Goal: Information Seeking & Learning: Learn about a topic

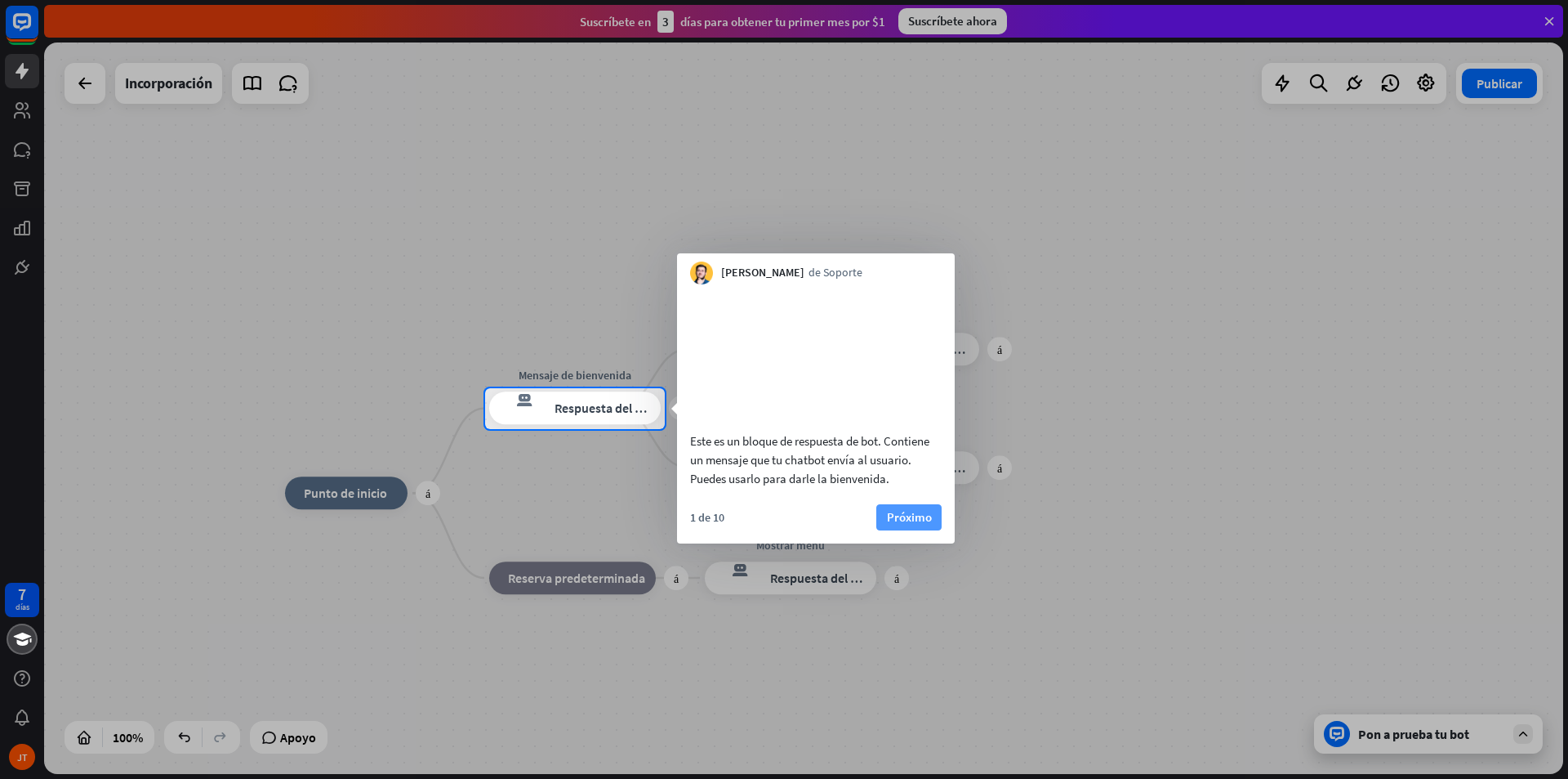
click at [899, 525] on font "Próximo" at bounding box center [909, 517] width 45 height 16
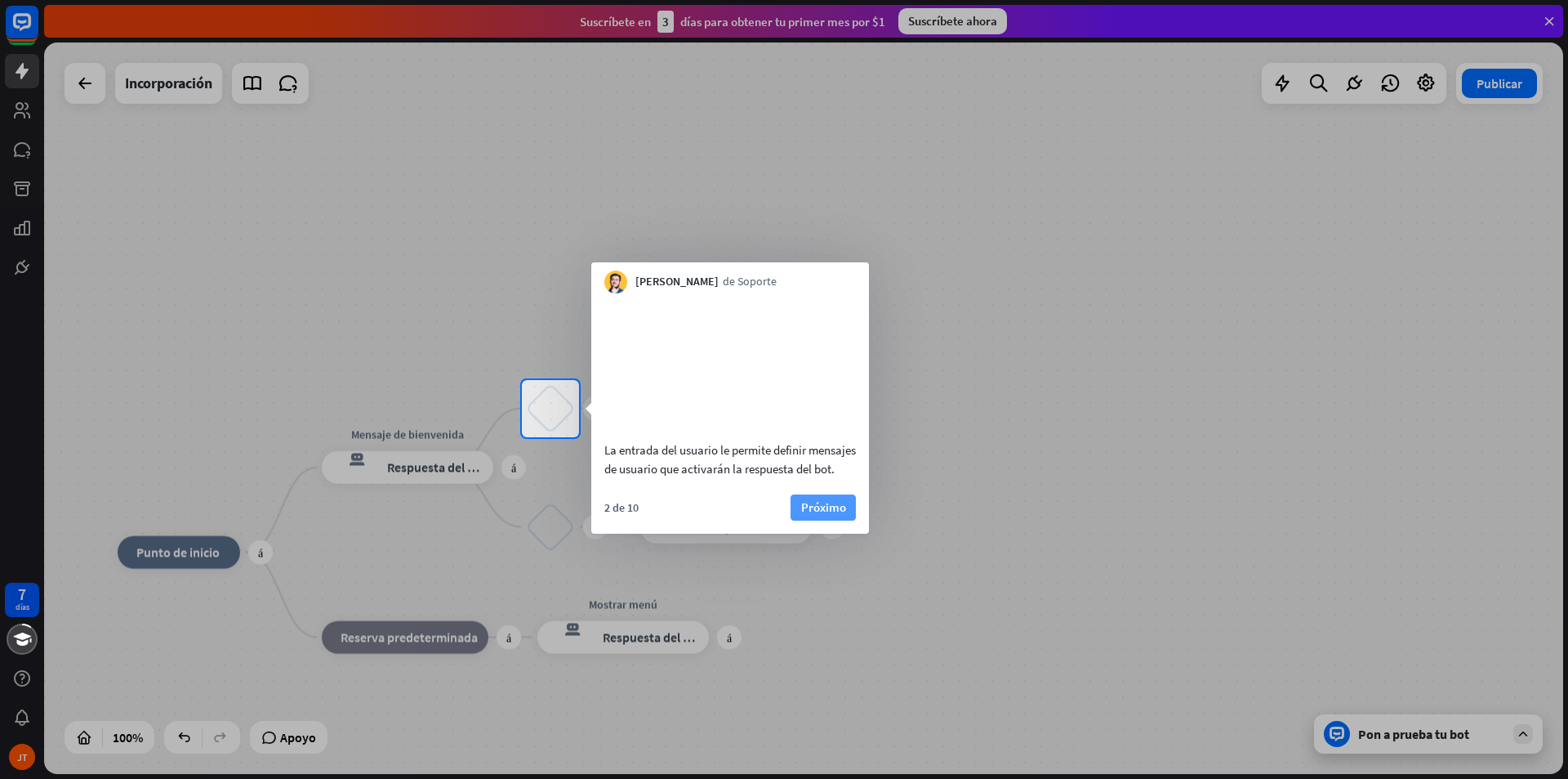
click at [844, 515] on font "Próximo" at bounding box center [824, 507] width 45 height 16
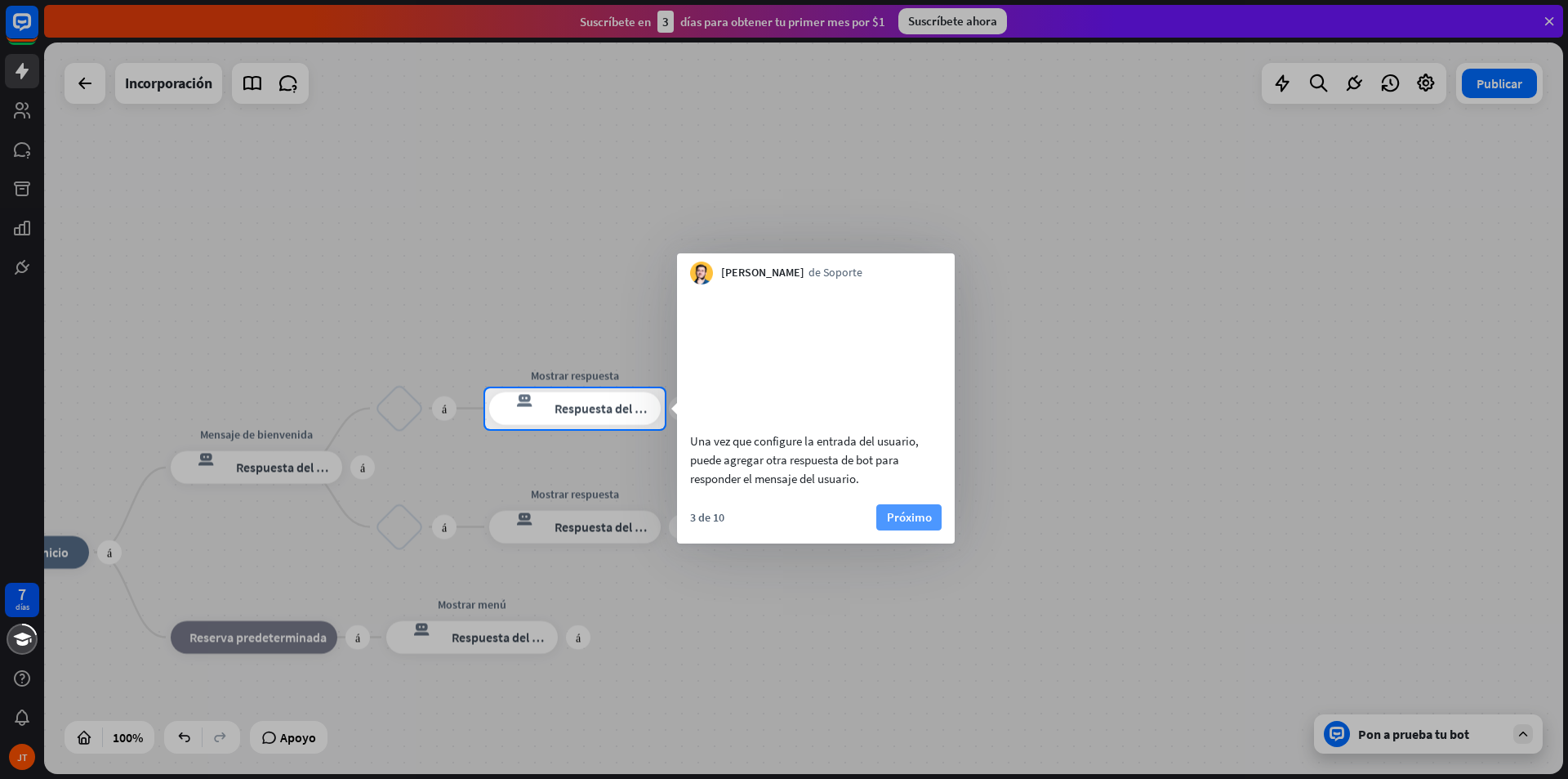
click at [897, 525] on font "Próximo" at bounding box center [909, 517] width 45 height 16
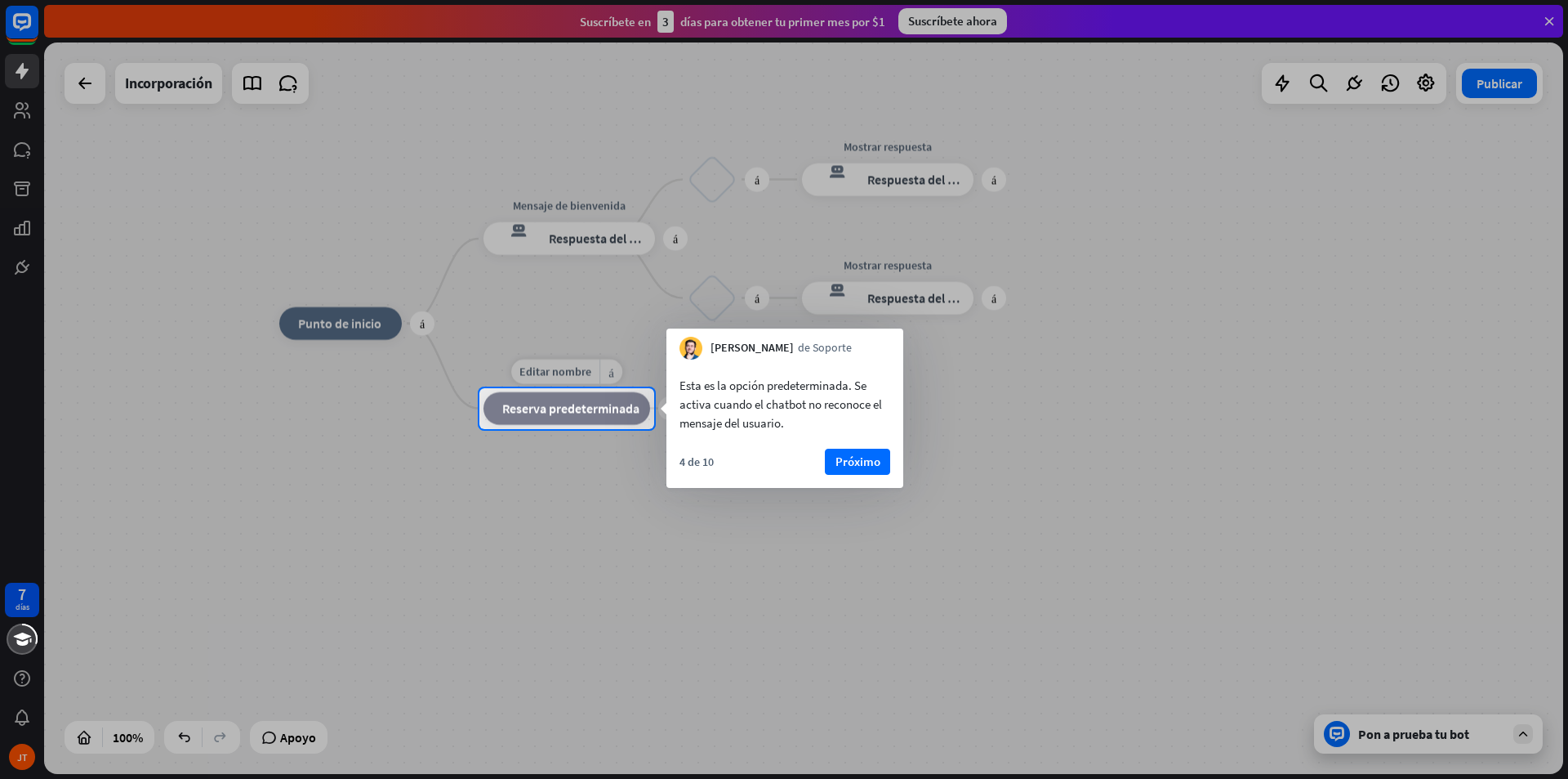
click at [623, 417] on div "bloque_de_retroceso Reserva predeterminada" at bounding box center [567, 408] width 167 height 32
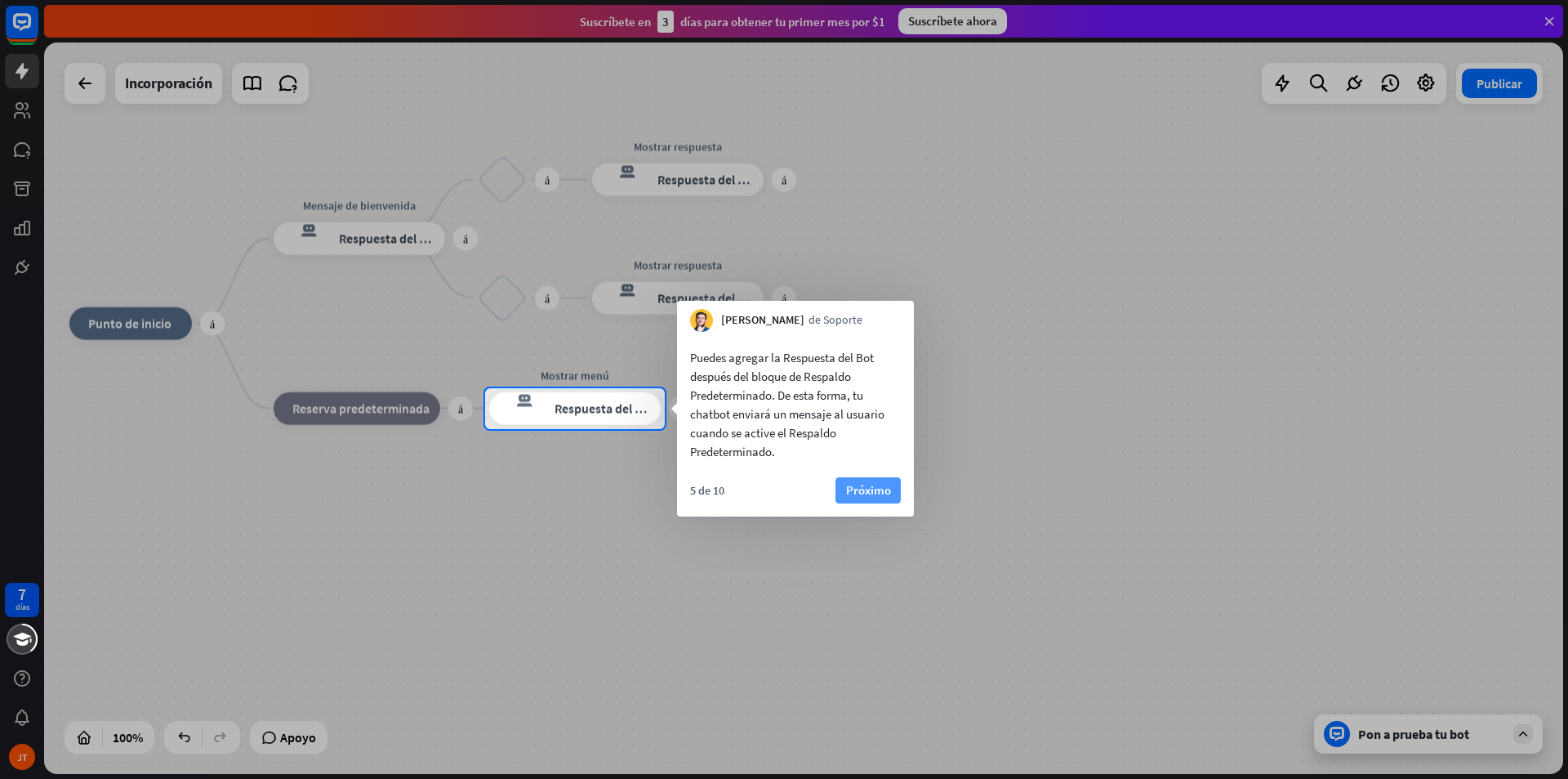
drag, startPoint x: 873, startPoint y: 487, endPoint x: 879, endPoint y: 495, distance: 10.0
click at [873, 488] on font "Próximo" at bounding box center [869, 490] width 45 height 16
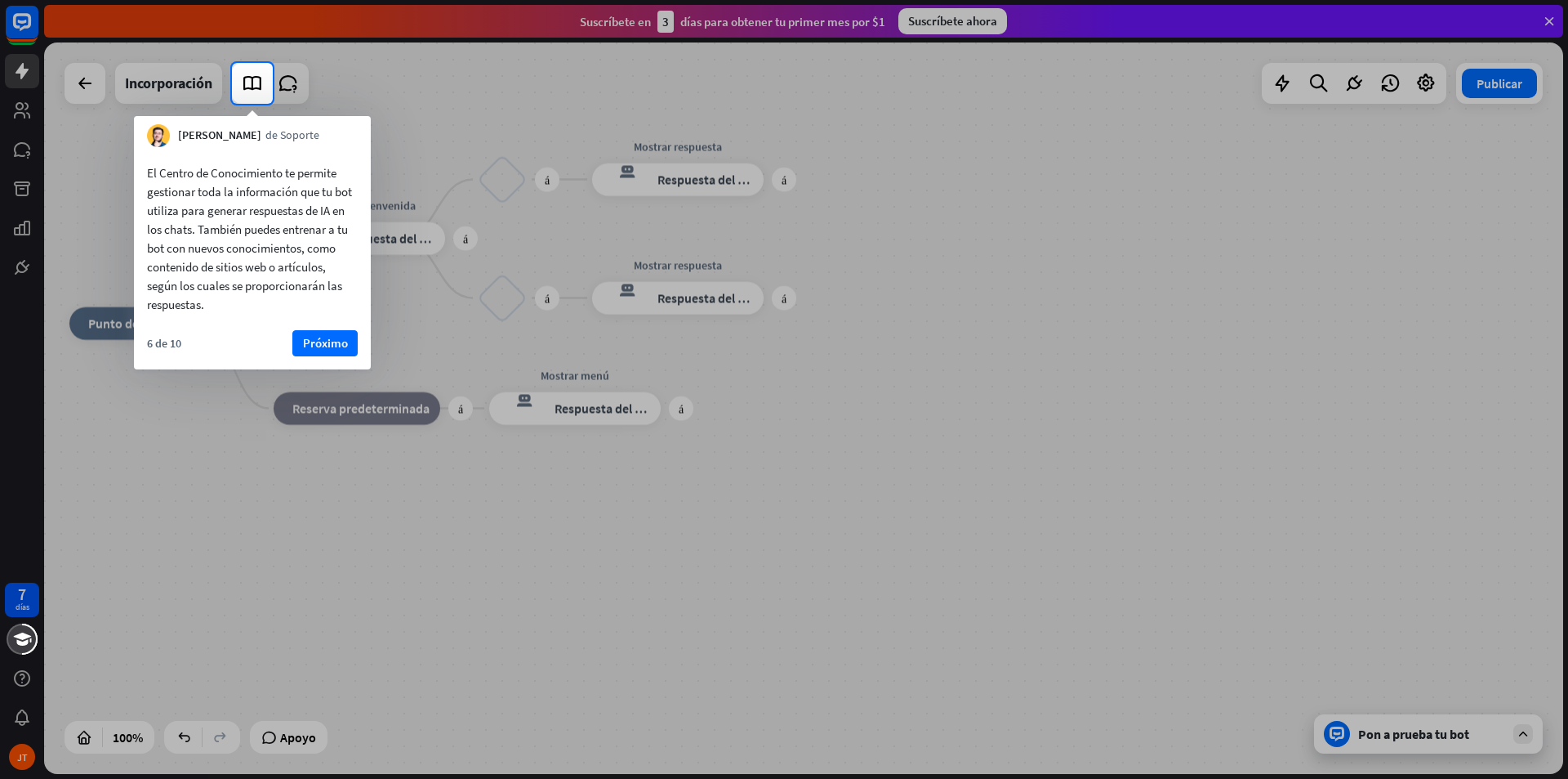
click at [1366, 732] on div at bounding box center [784, 442] width 1568 height 675
click at [77, 82] on div at bounding box center [116, 83] width 232 height 41
click at [13, 105] on div at bounding box center [784, 442] width 1568 height 675
click at [341, 345] on font "Próximo" at bounding box center [326, 342] width 45 height 16
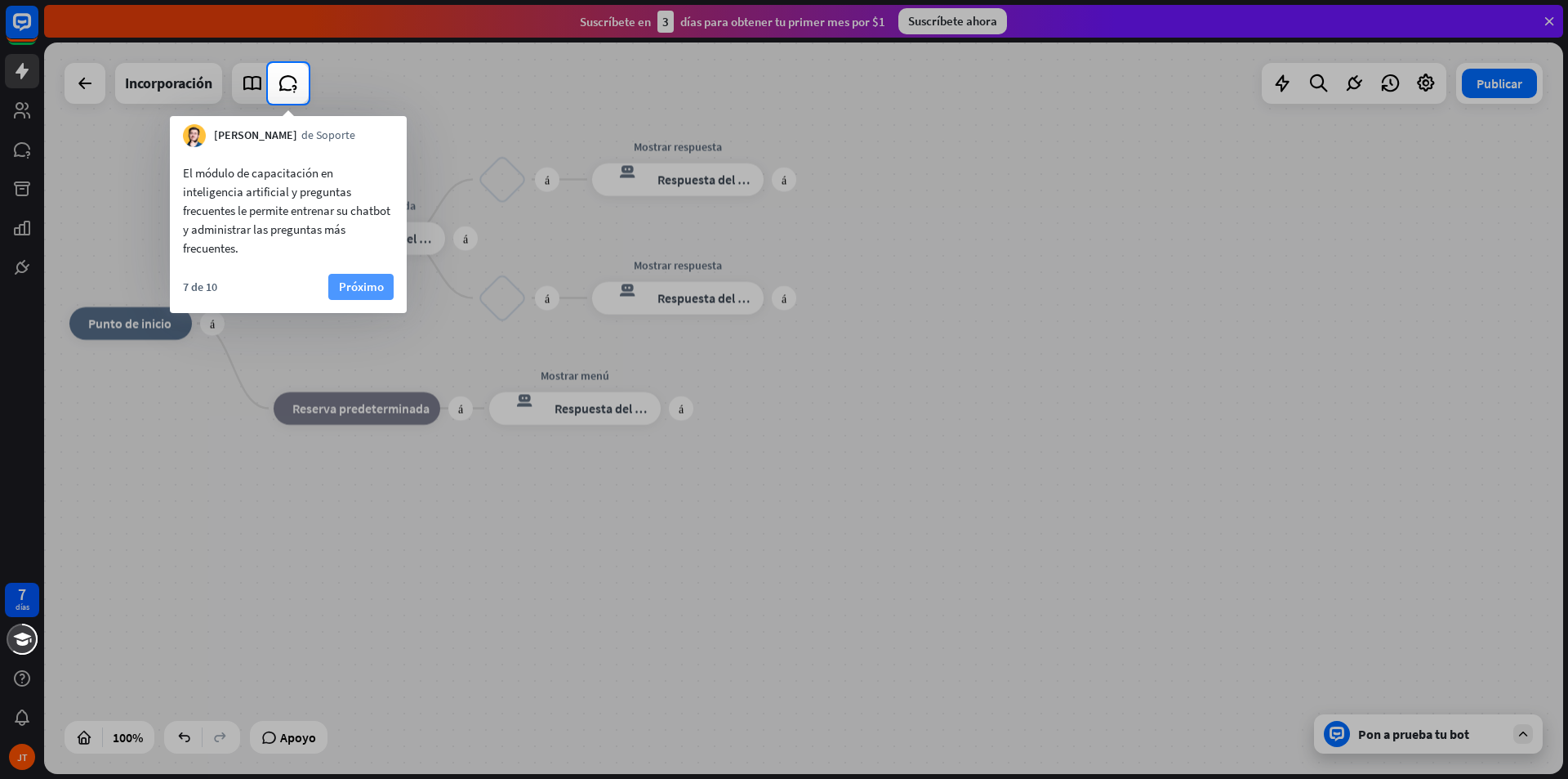
click at [350, 288] on font "Próximo" at bounding box center [361, 286] width 45 height 16
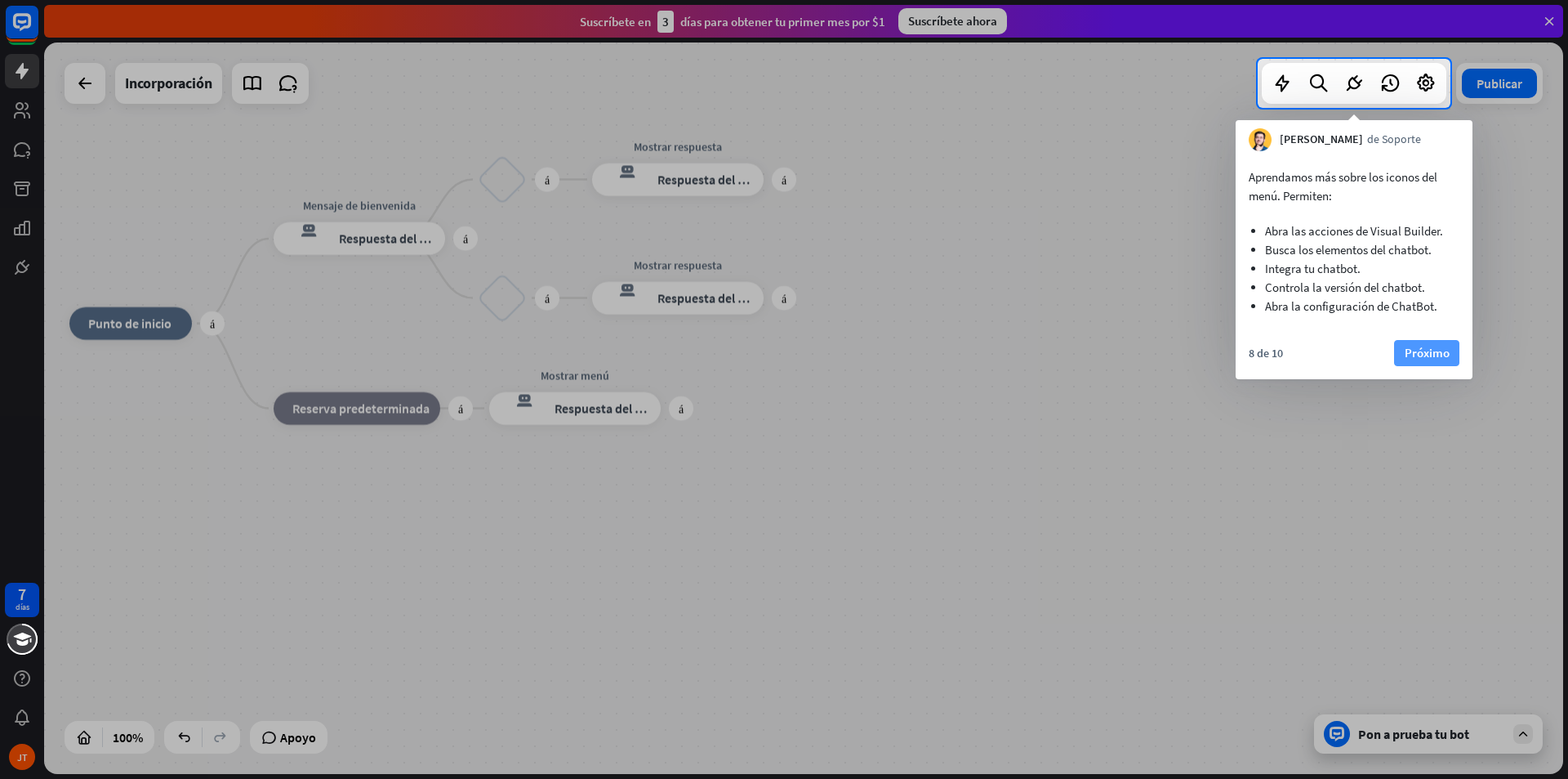
click at [1421, 348] on font "Próximo" at bounding box center [1427, 352] width 45 height 16
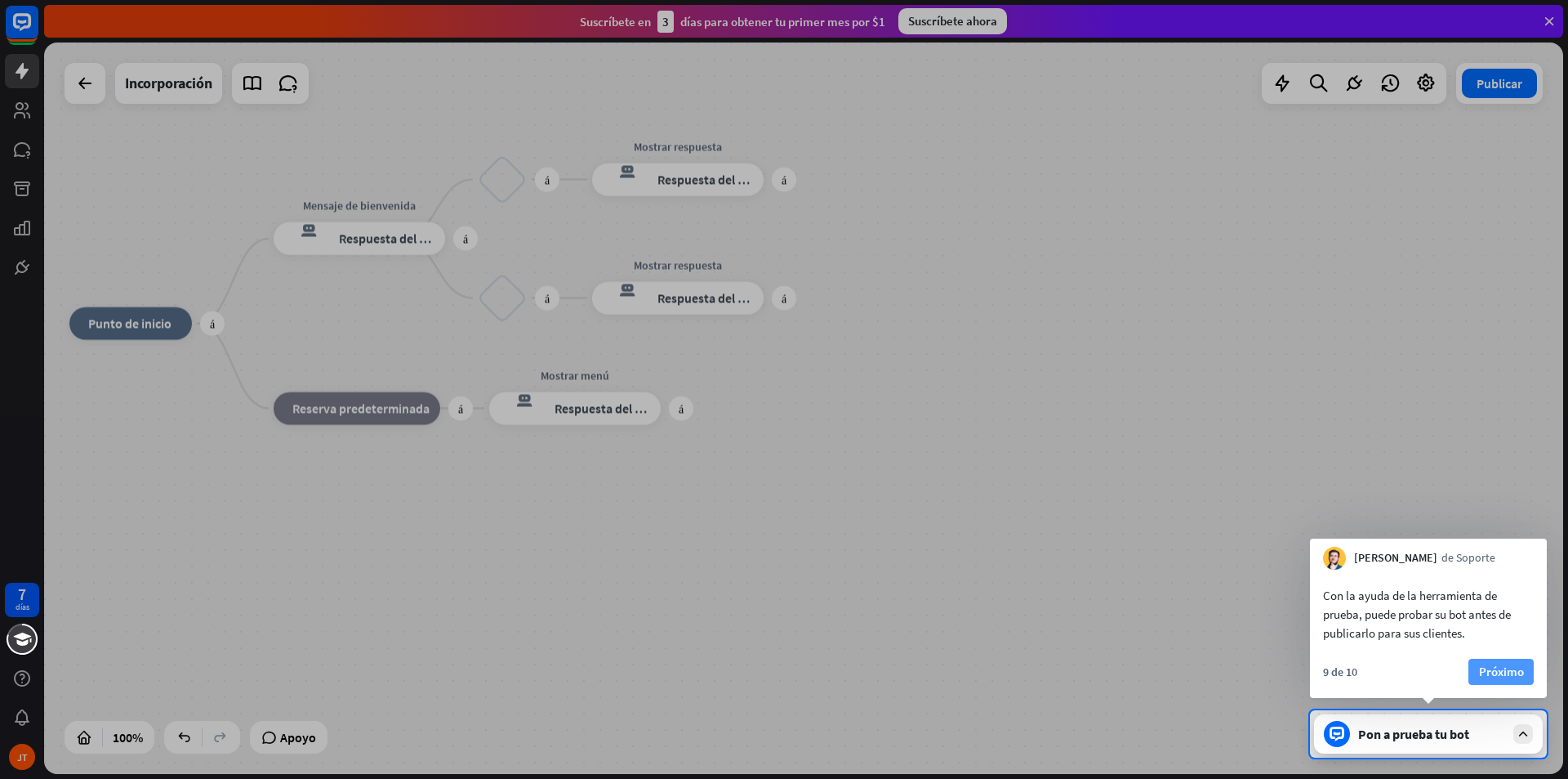
click at [1500, 672] on font "Próximo" at bounding box center [1501, 671] width 45 height 16
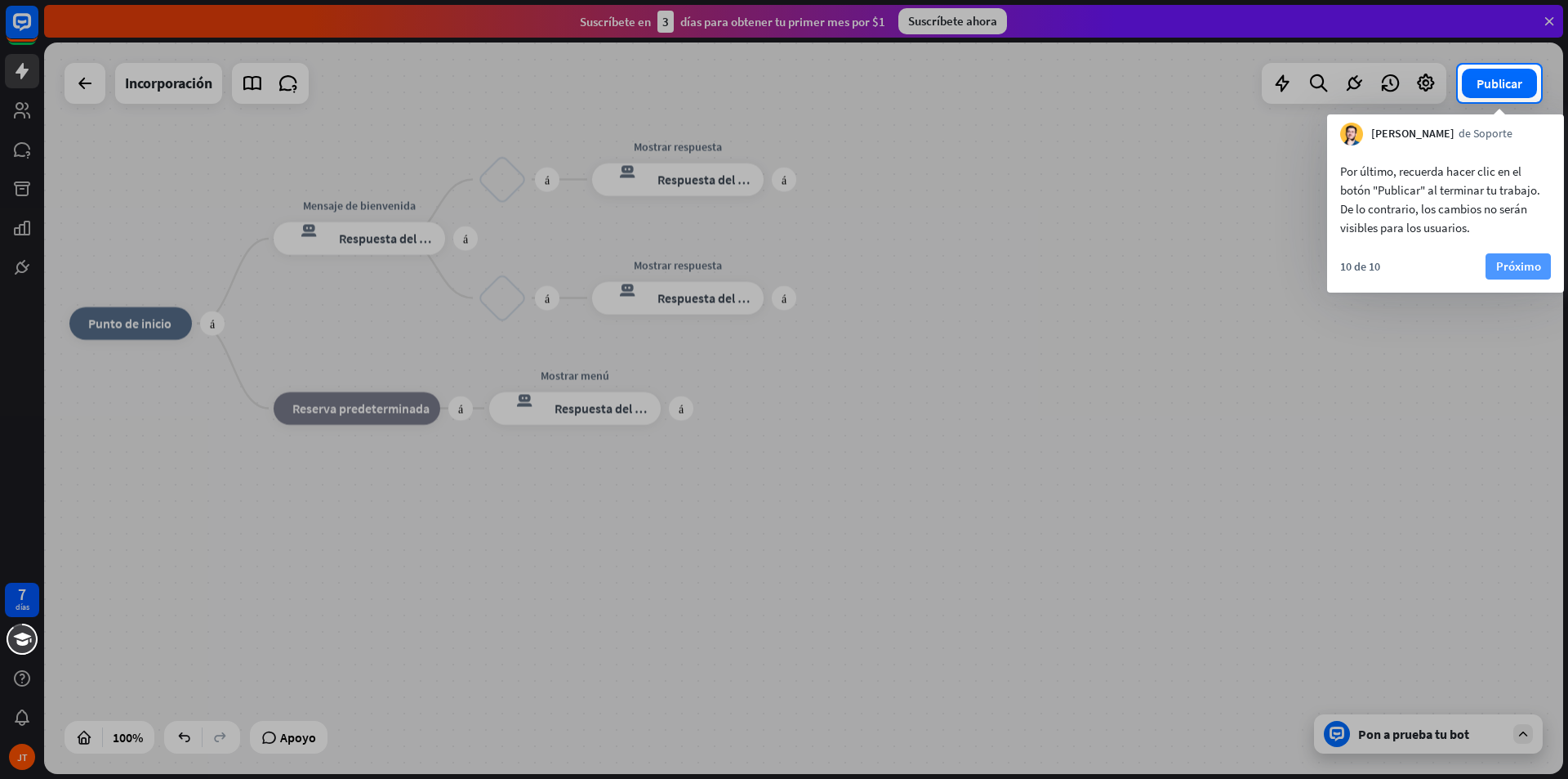
click at [1516, 264] on font "Próximo" at bounding box center [1519, 266] width 45 height 16
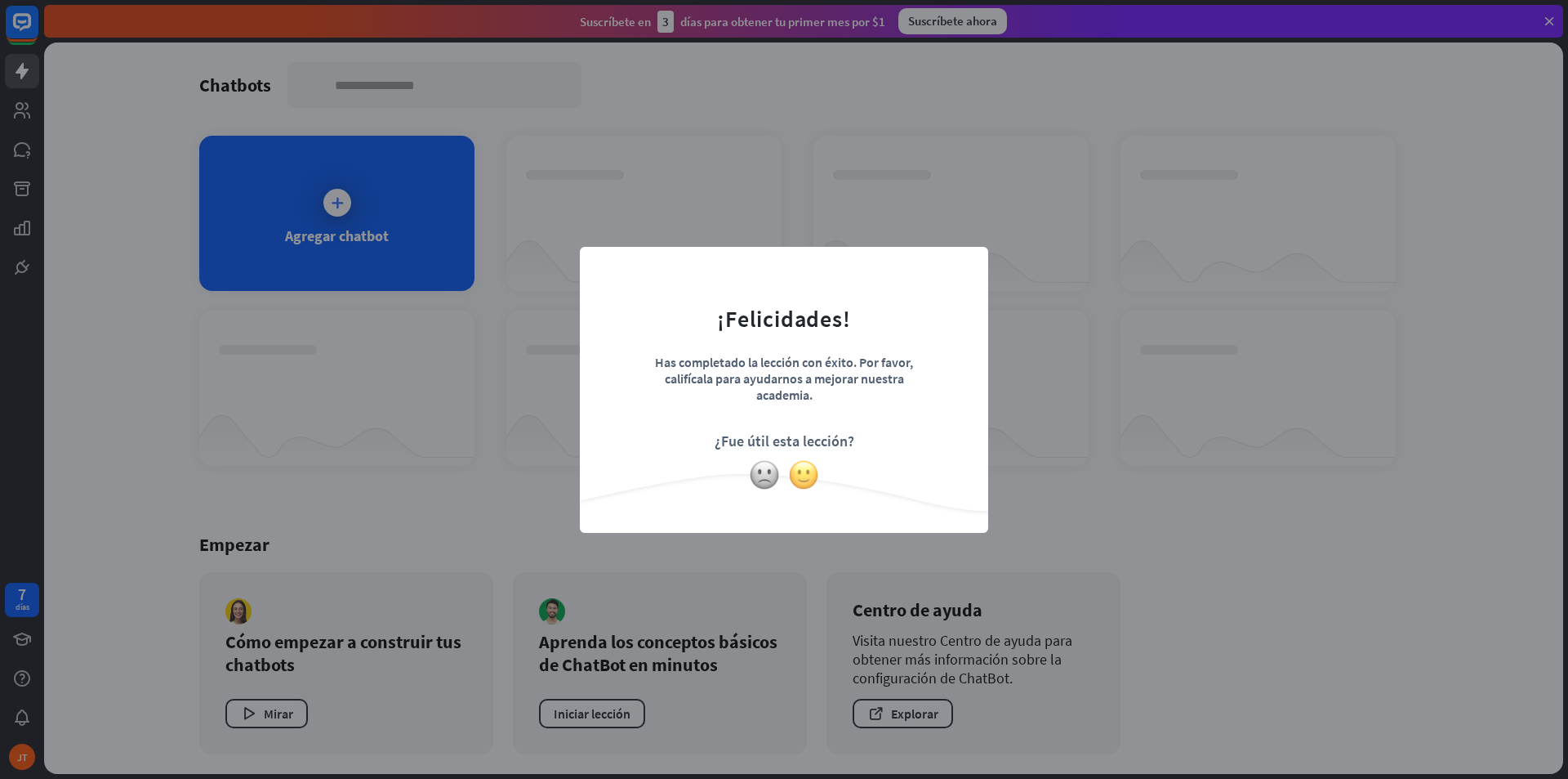
click at [799, 471] on img at bounding box center [803, 474] width 31 height 31
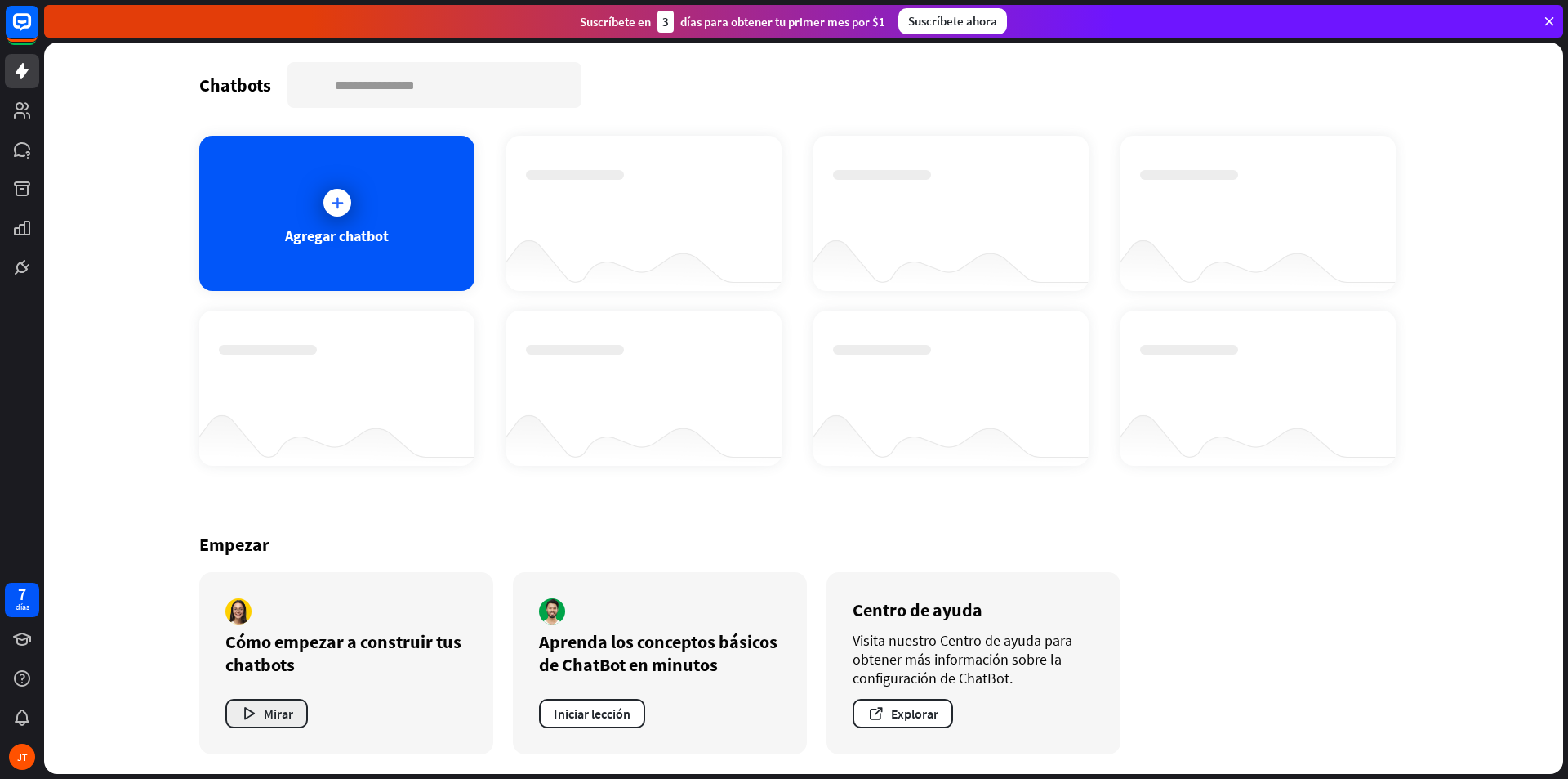
click at [289, 709] on font "Mirar" at bounding box center [278, 713] width 29 height 17
click at [376, 327] on div "cerca" at bounding box center [784, 389] width 1568 height 779
click at [331, 203] on icon at bounding box center [337, 202] width 17 height 17
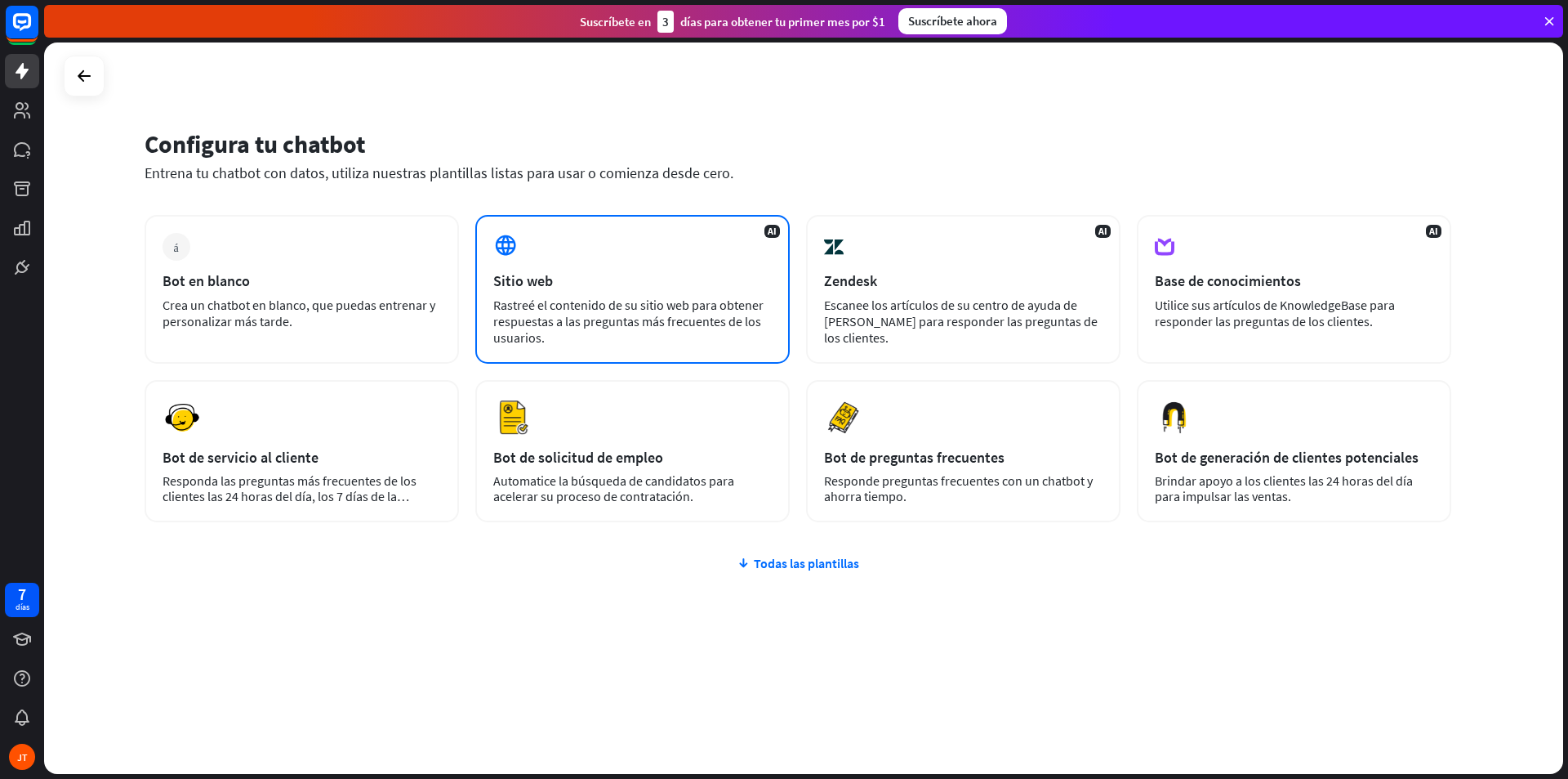
click at [603, 302] on font "Rastreé el contenido de su sitio web para obtener respuestas a las preguntas má…" at bounding box center [628, 321] width 271 height 49
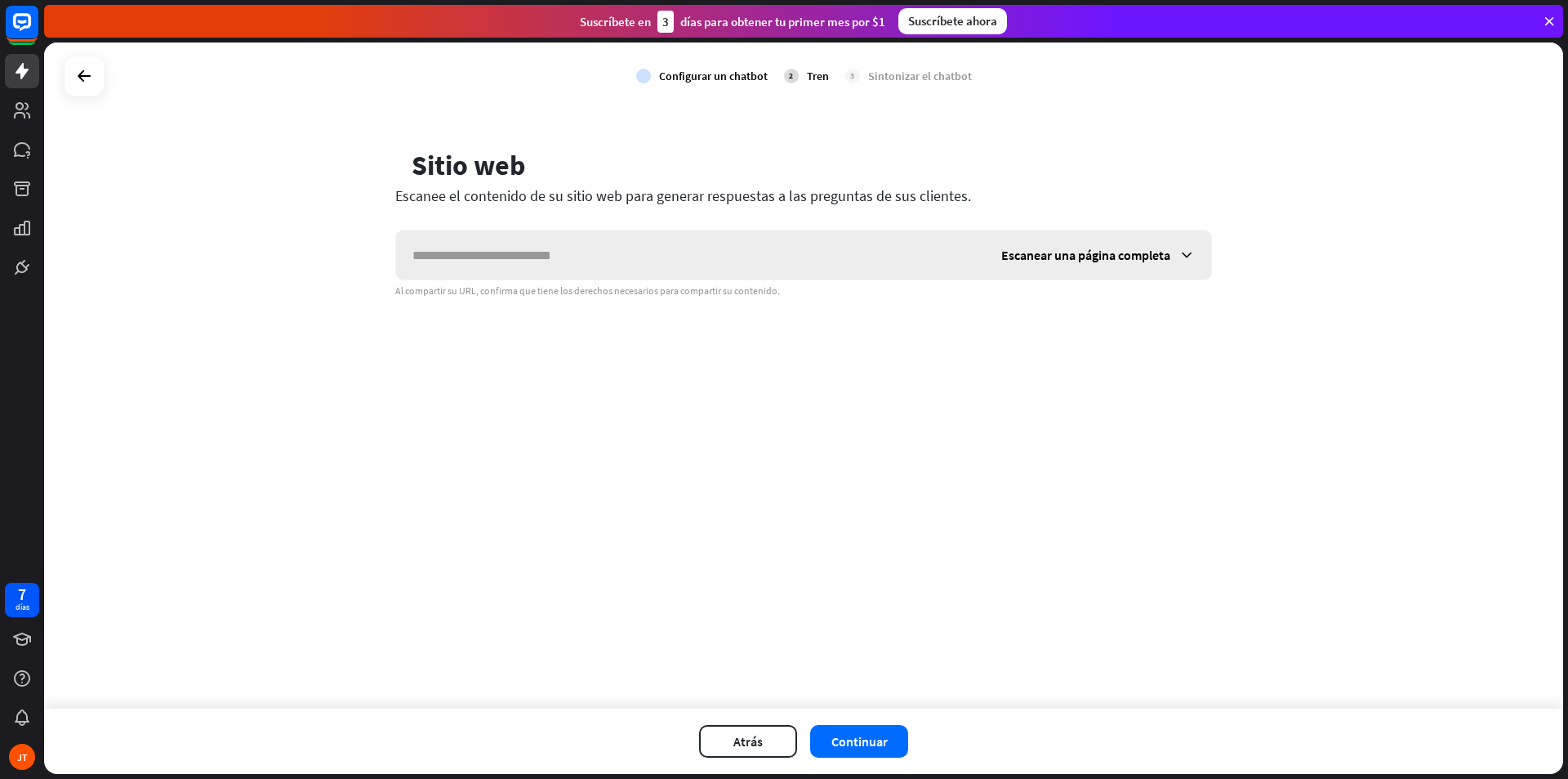
click at [1128, 257] on font "Escanear una página completa" at bounding box center [1085, 255] width 169 height 17
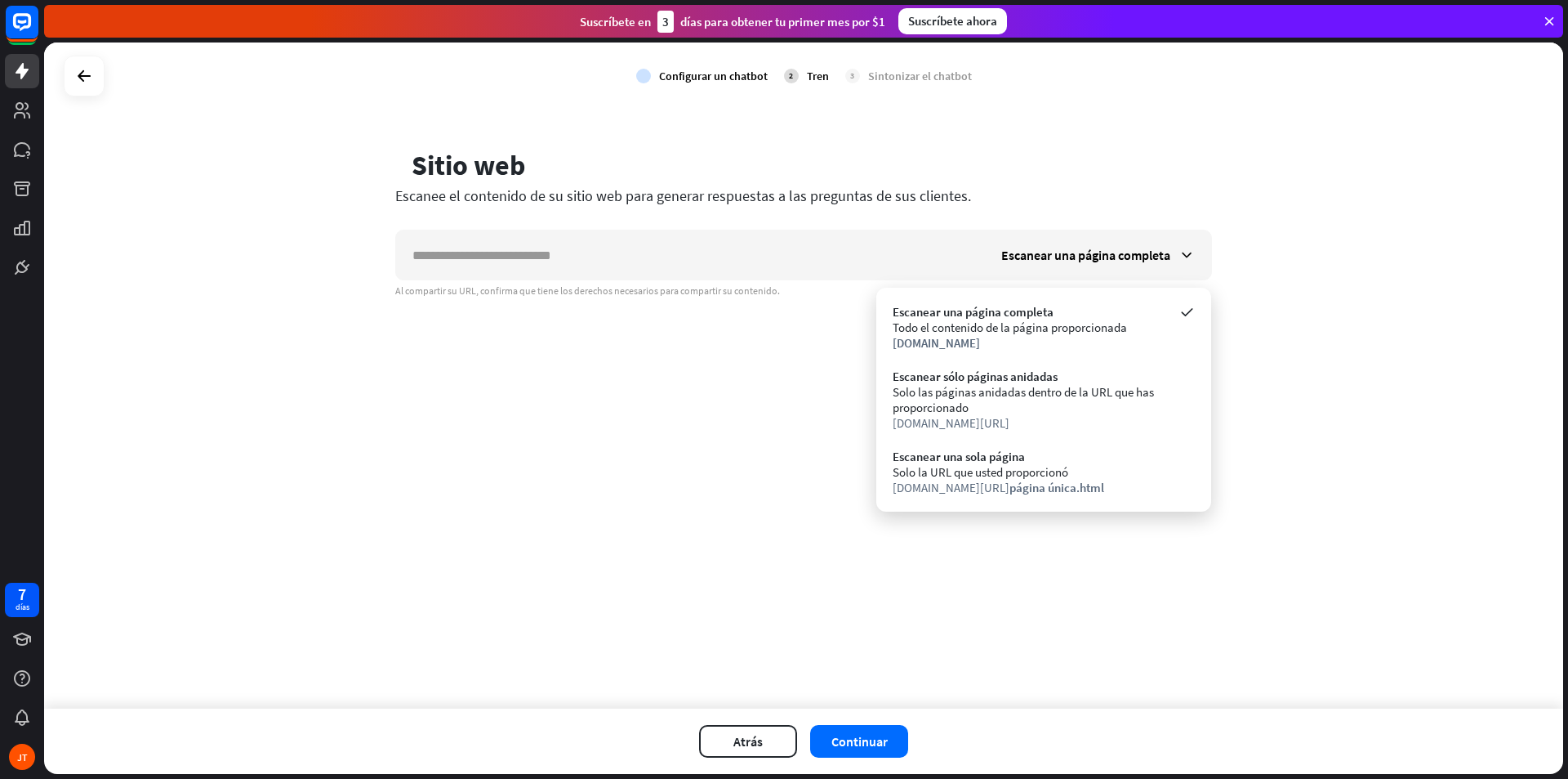
click at [968, 328] on font "Todo el contenido de la página proporcionada" at bounding box center [1009, 327] width 234 height 16
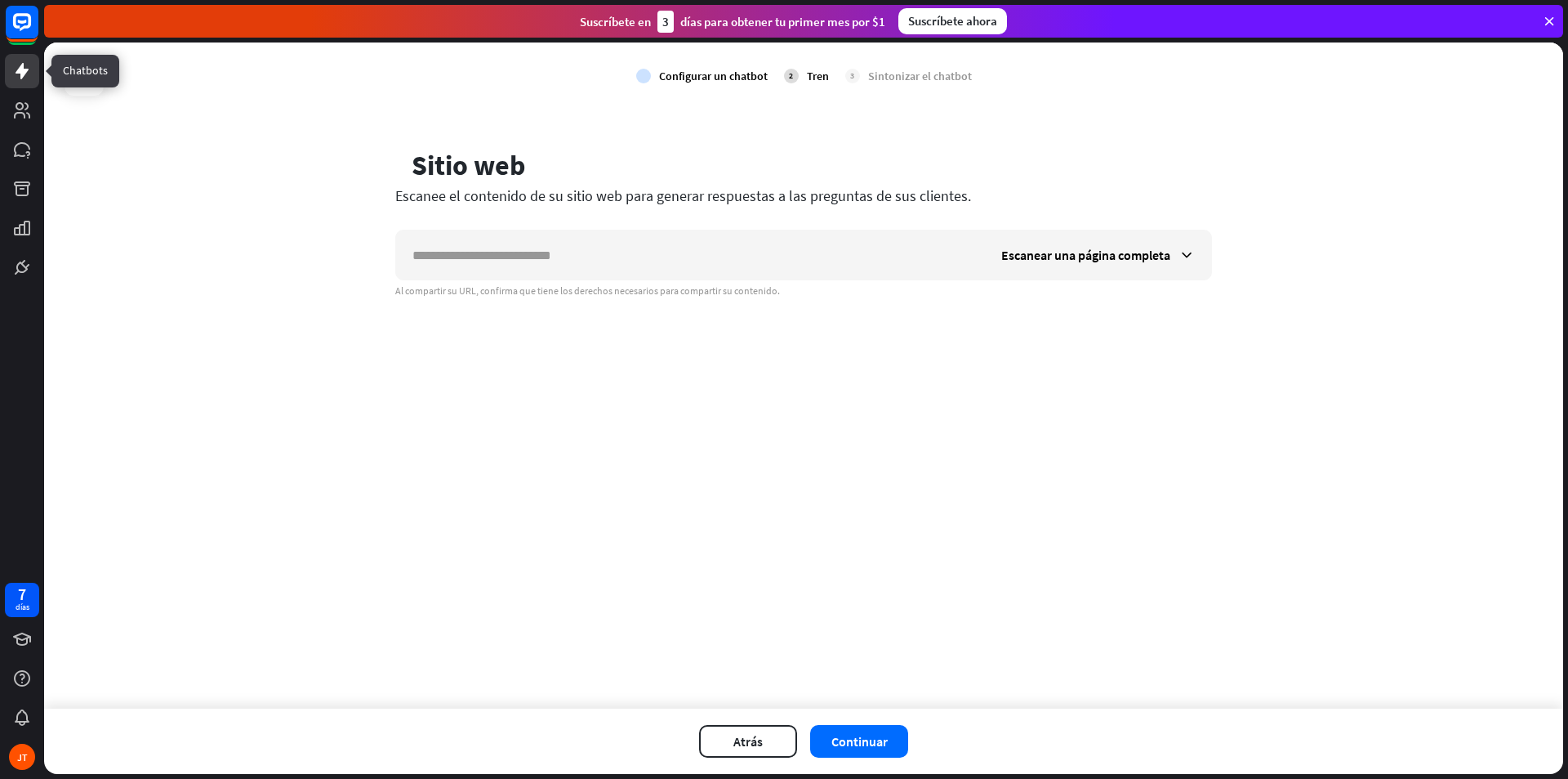
click at [27, 72] on icon at bounding box center [22, 72] width 13 height 17
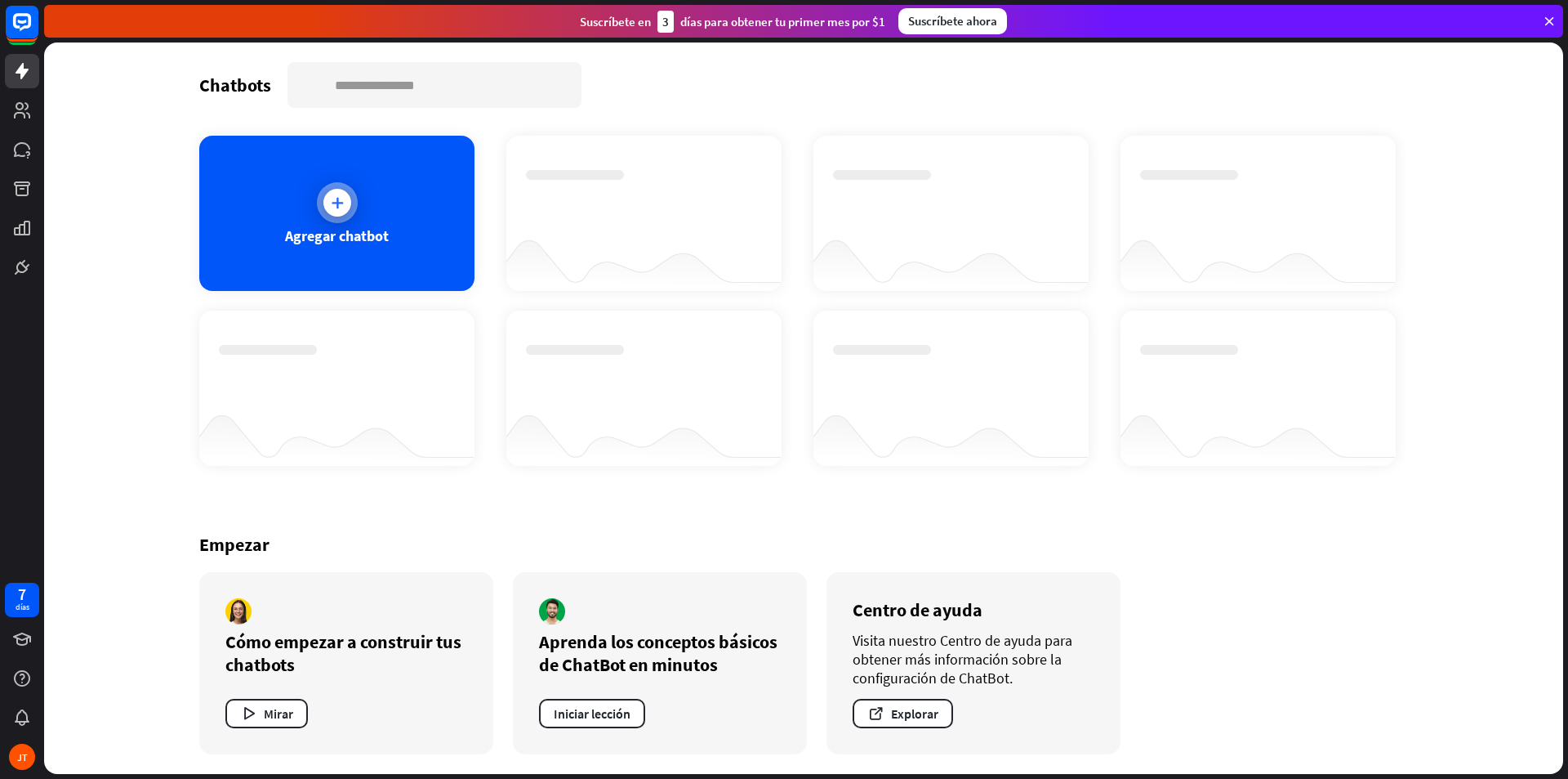
click at [366, 209] on div "Agregar chatbot" at bounding box center [336, 213] width 276 height 155
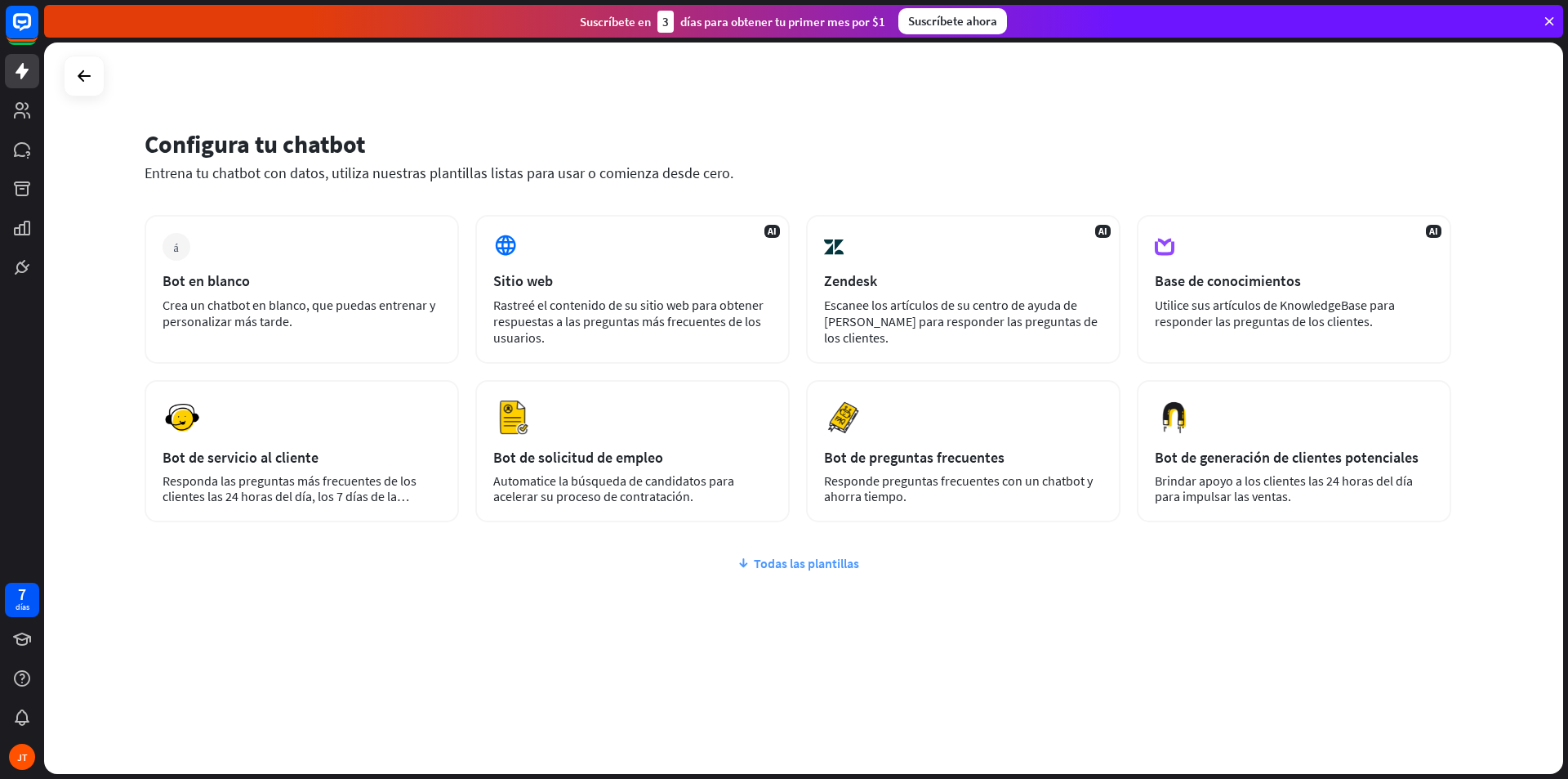
click at [774, 562] on font "Todas las plantillas" at bounding box center [806, 563] width 106 height 17
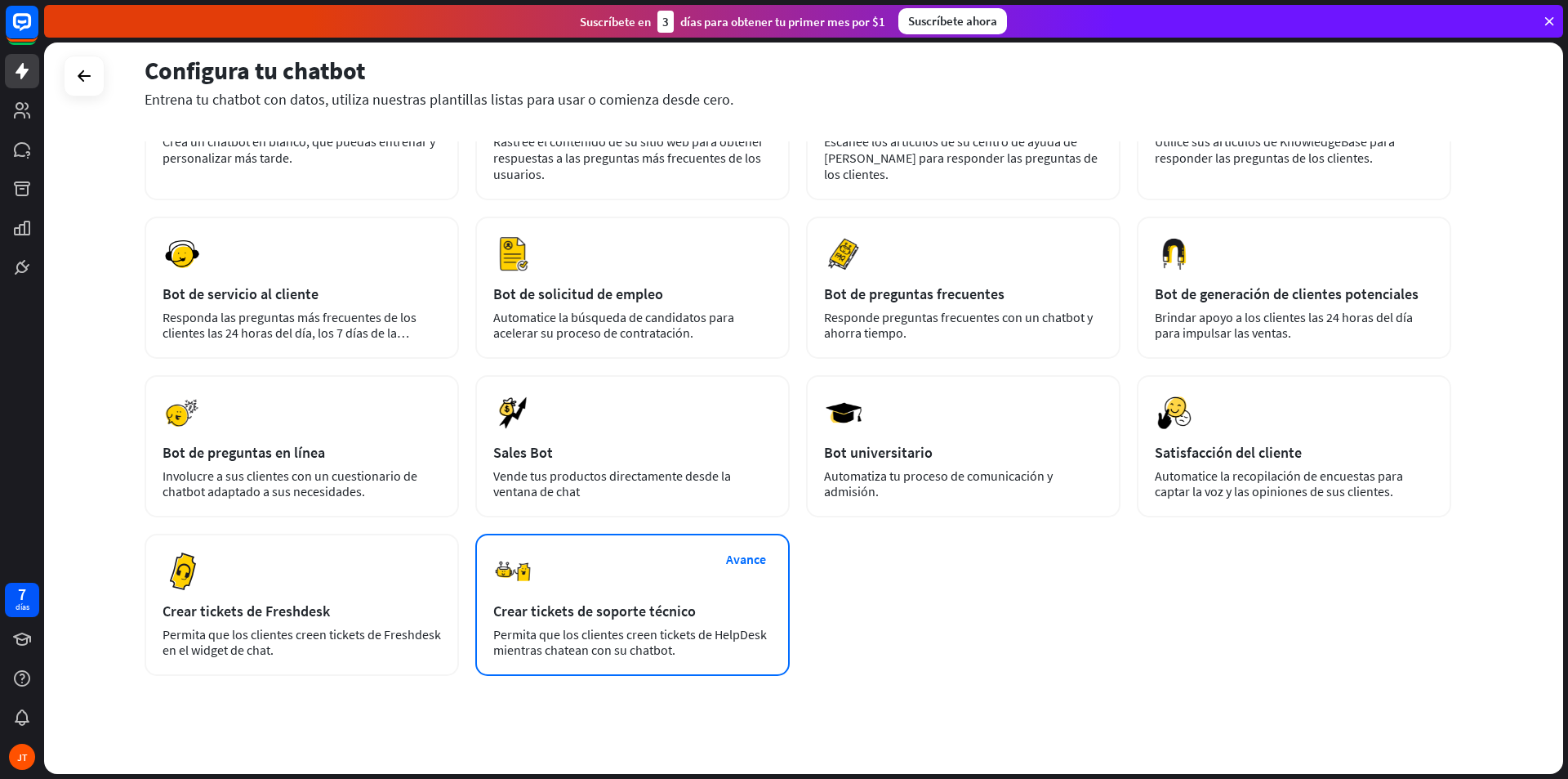
scroll to position [180, 0]
